Goal: Task Accomplishment & Management: Complete application form

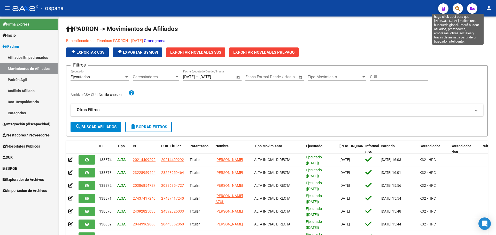
click at [457, 10] on icon "button" at bounding box center [457, 9] width 5 height 6
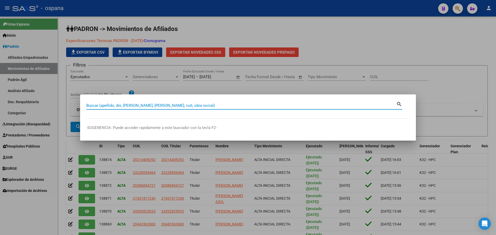
click at [103, 106] on input "Buscar (apellido, dni, [PERSON_NAME], [PERSON_NAME], cuit, obra social)" at bounding box center [241, 105] width 310 height 5
type input "20891905"
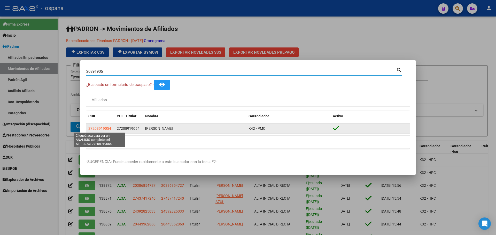
click at [106, 129] on span "27208919054" at bounding box center [99, 129] width 23 height 4
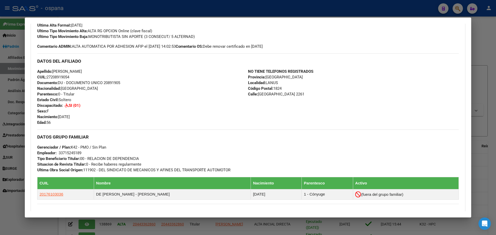
scroll to position [218, 0]
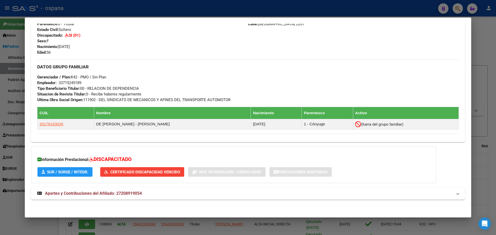
click at [147, 172] on span "Certificado Discapacidad Vencido" at bounding box center [145, 172] width 70 height 5
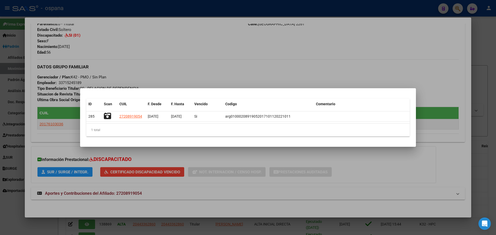
click at [296, 61] on div at bounding box center [248, 117] width 496 height 235
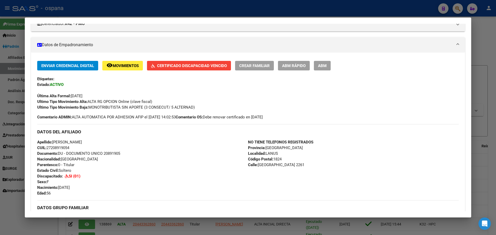
scroll to position [11, 0]
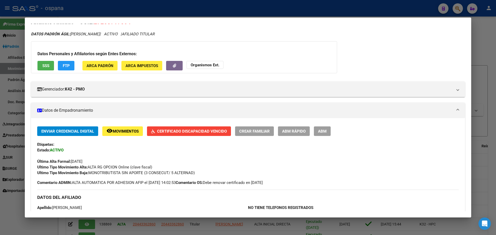
click at [323, 132] on span "ABM" at bounding box center [322, 131] width 9 height 5
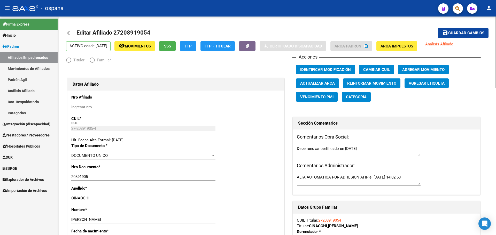
radio input "true"
type input "33-71524518-9"
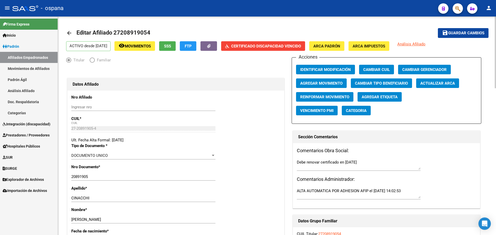
click at [260, 45] on span "Certificado Discapacidad Vencido" at bounding box center [266, 46] width 70 height 5
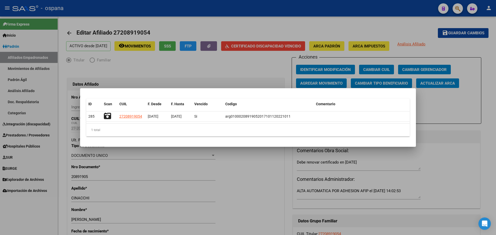
click at [209, 59] on div at bounding box center [248, 117] width 496 height 235
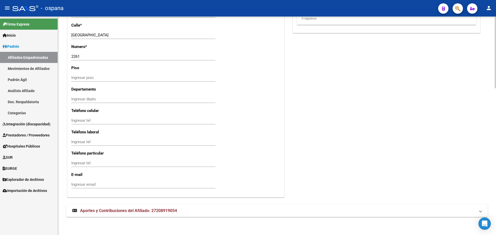
scroll to position [448, 0]
click at [18, 124] on span "Integración (discapacidad)" at bounding box center [27, 124] width 48 height 6
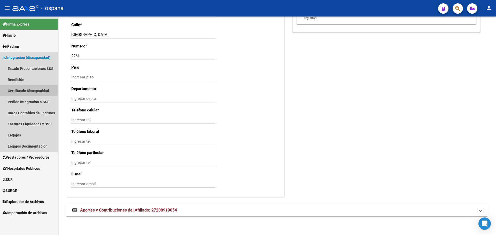
click at [18, 90] on link "Certificado Discapacidad" at bounding box center [29, 90] width 58 height 11
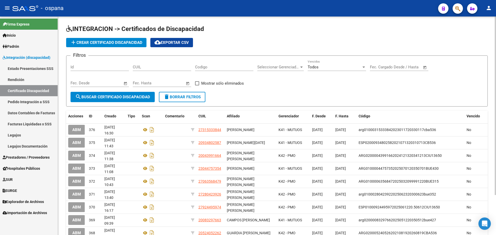
click at [113, 44] on span "add Crear Certificado Discapacidad" at bounding box center [106, 42] width 72 height 5
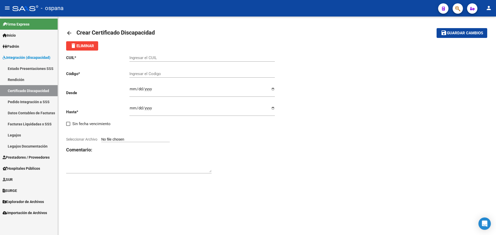
click at [151, 57] on input "Ingresar el CUIL" at bounding box center [201, 58] width 145 height 5
type input "27-20891905-4"
click at [156, 74] on input "Ingresar el Codigo" at bounding box center [201, 74] width 145 height 5
type input "arg01000208919052025081420350814bue530"
click at [130, 90] on input "Ingresar fec. Desde" at bounding box center [201, 91] width 145 height 8
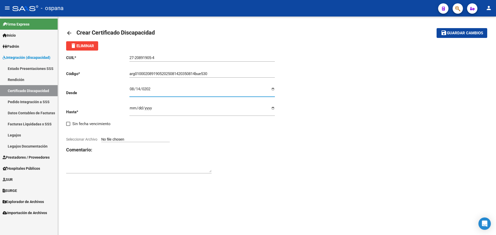
type input "[DATE]"
click at [129, 111] on input "Ingresar fec. Hasta" at bounding box center [201, 110] width 145 height 8
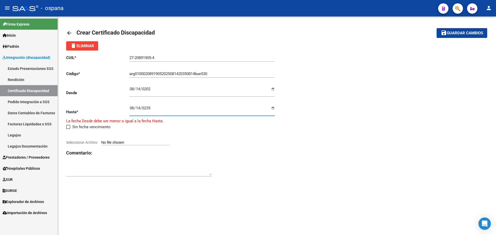
click at [144, 108] on input "0235-08-14" at bounding box center [201, 110] width 145 height 8
type input "[DATE]"
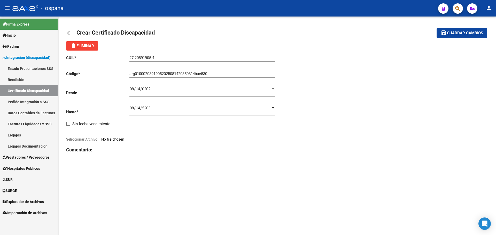
click at [117, 140] on input "Seleccionar Archivo" at bounding box center [135, 139] width 68 height 5
type input "C:\fakepath\img20250908_11594195.jpg"
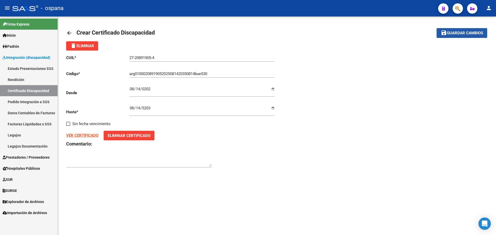
click at [468, 33] on span "Guardar cambios" at bounding box center [465, 33] width 36 height 5
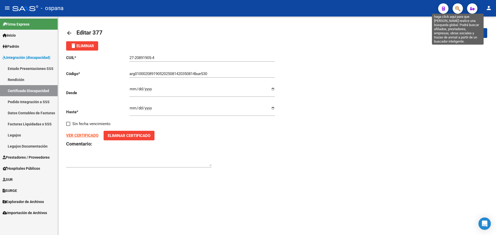
click at [458, 9] on icon "button" at bounding box center [457, 9] width 5 height 6
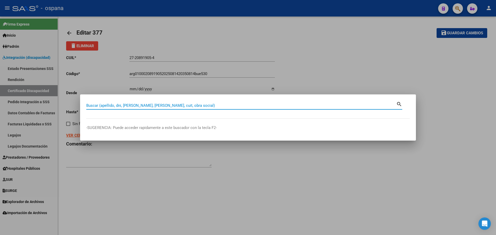
click at [119, 104] on input "Buscar (apellido, dni, [PERSON_NAME], [PERSON_NAME], cuit, obra social)" at bounding box center [241, 105] width 310 height 5
type input "20891905"
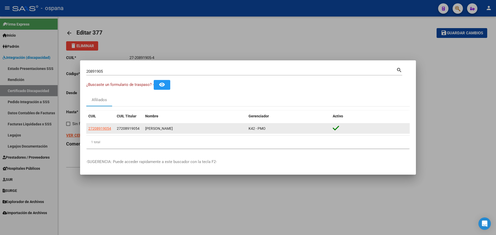
click at [109, 131] on app-link-go-to "27208919054" at bounding box center [99, 129] width 23 height 6
click at [109, 130] on span "27208919054" at bounding box center [99, 129] width 23 height 4
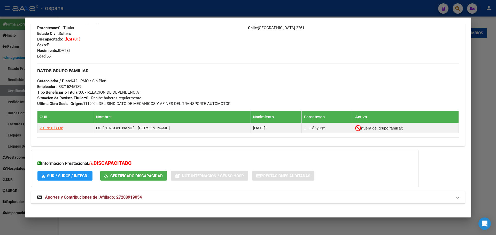
scroll to position [218, 0]
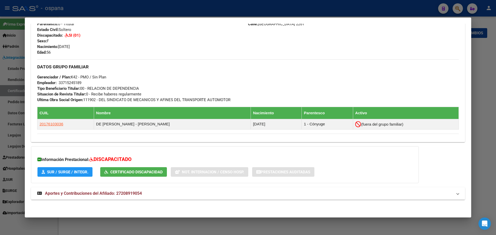
click at [131, 175] on button "Certificado Discapacidad" at bounding box center [133, 172] width 67 height 10
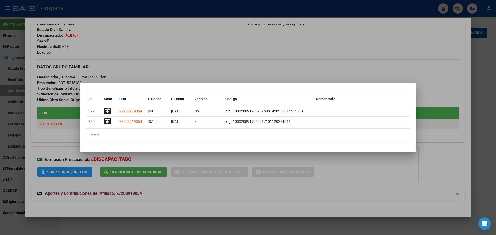
click at [388, 63] on div at bounding box center [248, 117] width 496 height 235
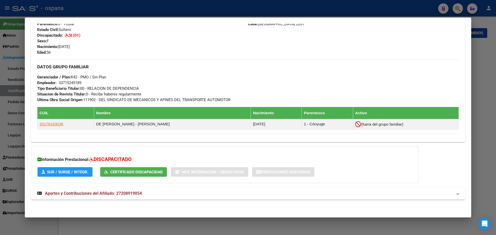
click at [17, 66] on div at bounding box center [248, 117] width 496 height 235
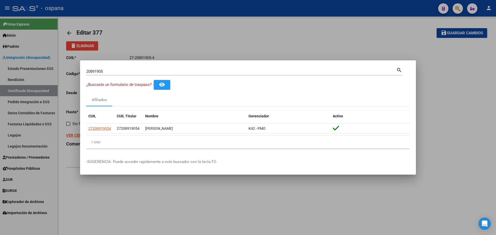
click at [22, 57] on div at bounding box center [248, 117] width 496 height 235
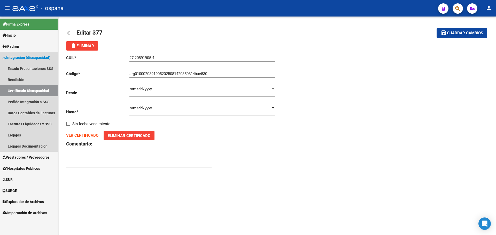
click at [19, 57] on span "Integración (discapacidad)" at bounding box center [27, 58] width 48 height 6
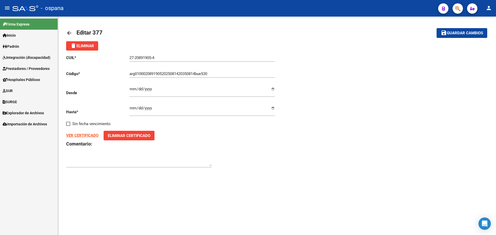
click at [26, 57] on span "Integración (discapacidad)" at bounding box center [27, 58] width 48 height 6
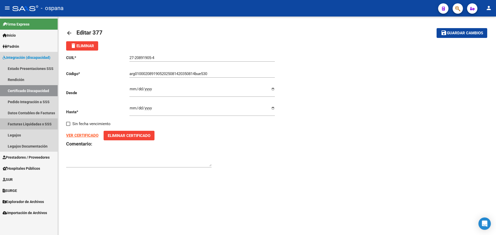
click at [19, 125] on link "Facturas Liquidadas x SSS" at bounding box center [29, 124] width 58 height 11
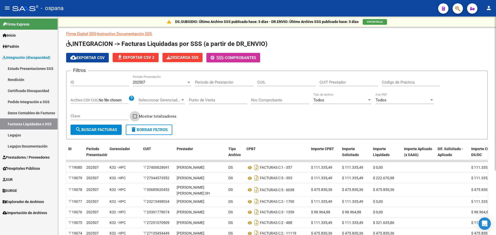
click at [137, 117] on label "Mostrar totalizadores" at bounding box center [155, 116] width 44 height 6
click at [135, 119] on input "Mostrar totalizadores" at bounding box center [135, 119] width 0 height 0
checkbox input "true"
click at [94, 129] on span "search Buscar Facturas" at bounding box center [96, 130] width 42 height 5
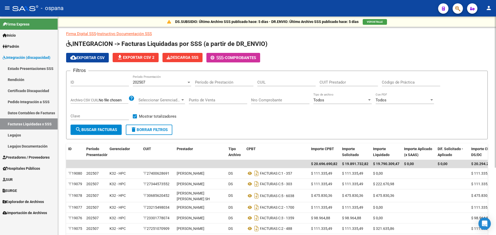
click at [167, 97] on div "Seleccionar Gerenciador Seleccionar Gerenciador" at bounding box center [161, 98] width 47 height 11
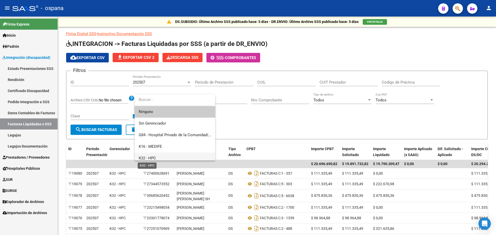
click at [150, 156] on span "K32 - HPC" at bounding box center [147, 158] width 17 height 5
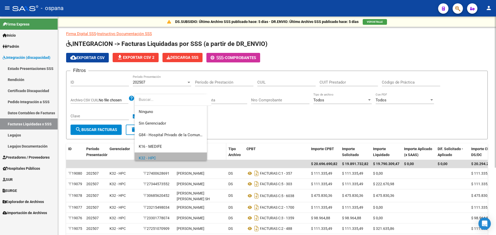
scroll to position [4, 0]
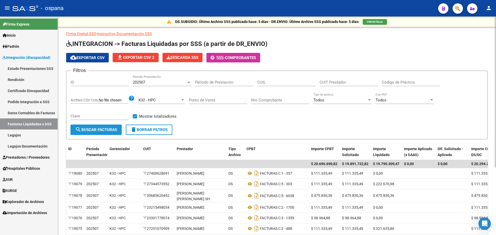
click at [105, 130] on span "search Buscar Facturas" at bounding box center [96, 130] width 42 height 5
